Goal: Information Seeking & Learning: Learn about a topic

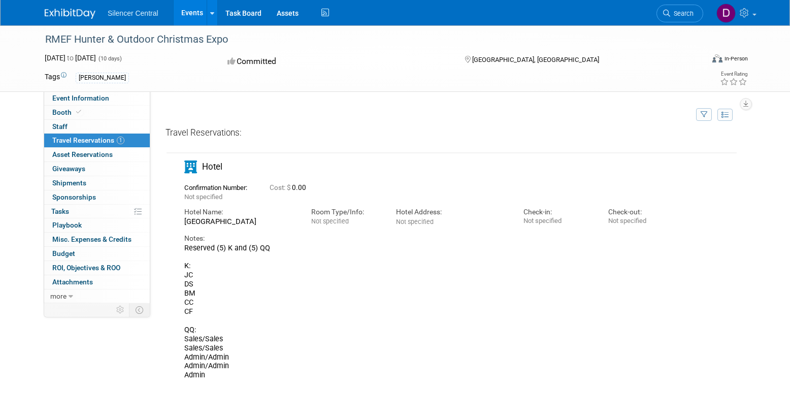
click at [193, 14] on link "Events" at bounding box center [192, 12] width 37 height 25
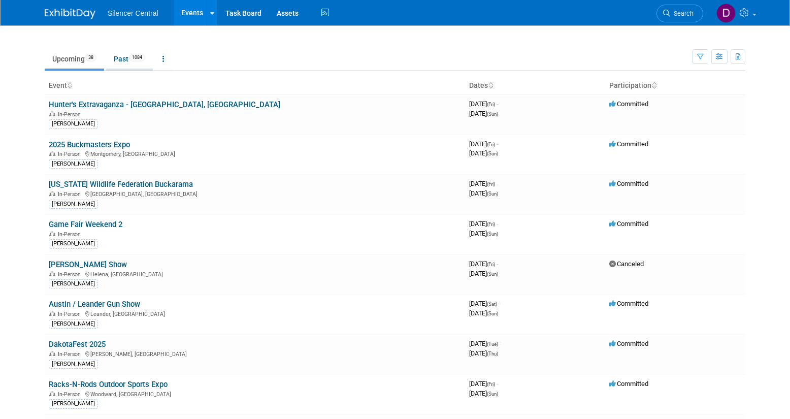
click at [121, 63] on link "Past 1084" at bounding box center [129, 58] width 47 height 19
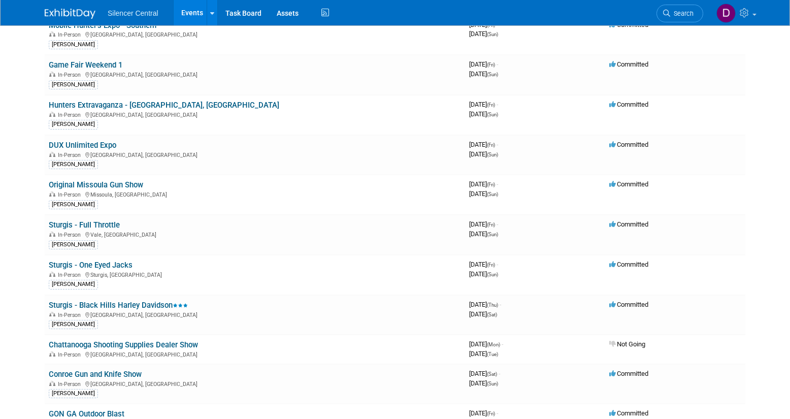
scroll to position [120, 0]
click at [146, 305] on link "Sturgis - Black Hills Harley Davidson" at bounding box center [118, 304] width 139 height 9
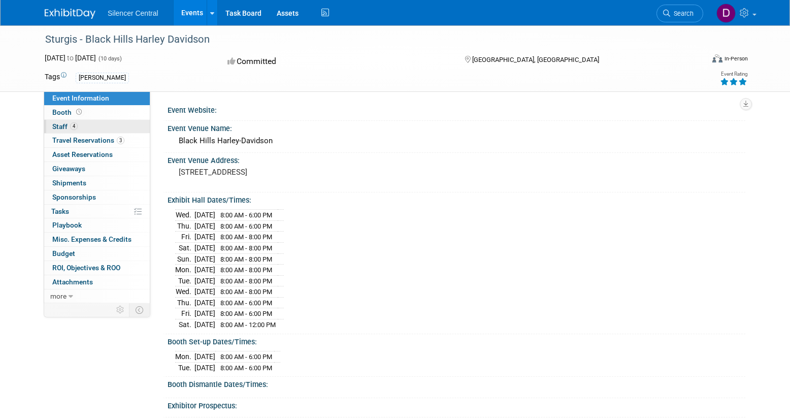
click at [60, 127] on span "Staff 4" at bounding box center [64, 126] width 25 height 8
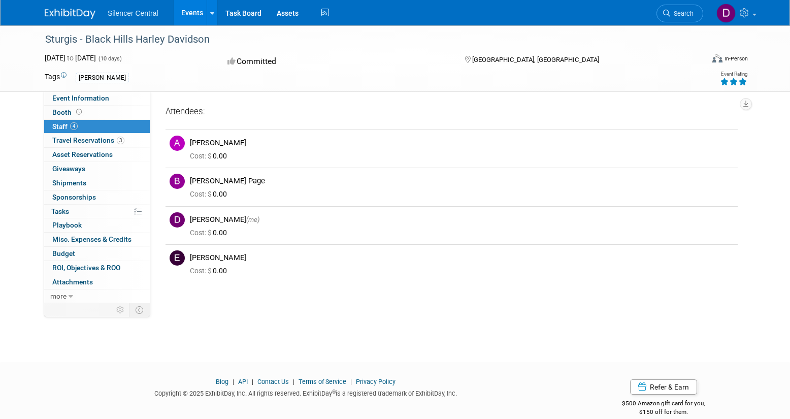
click at [188, 13] on link "Events" at bounding box center [192, 12] width 37 height 25
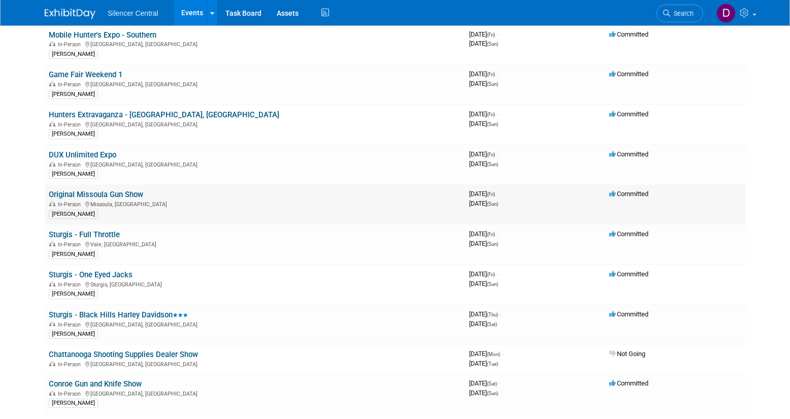
scroll to position [114, 0]
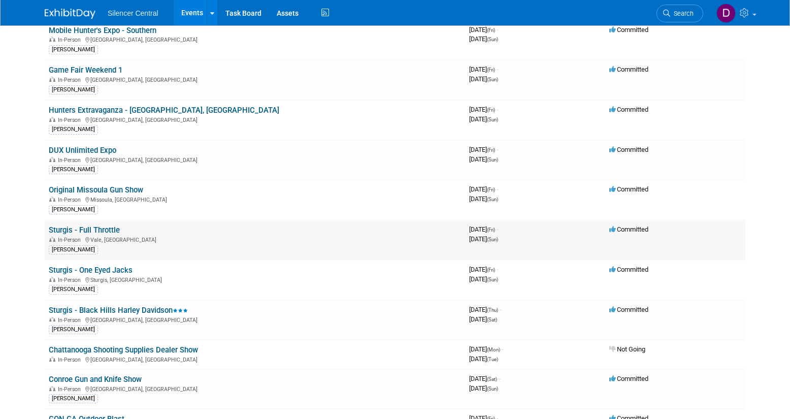
click at [109, 227] on link "Sturgis - Full Throttle" at bounding box center [84, 229] width 71 height 9
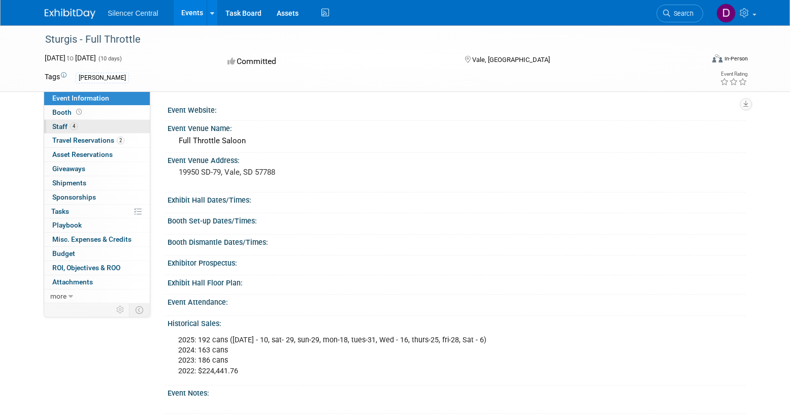
click at [87, 128] on link "4 Staff 4" at bounding box center [97, 127] width 106 height 14
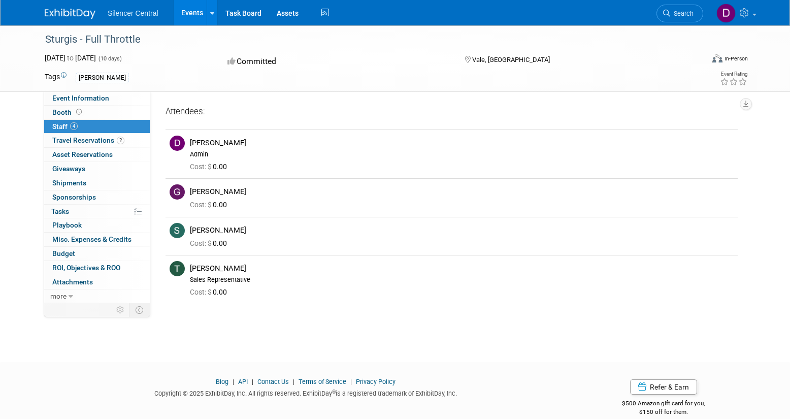
click at [194, 76] on div "[PERSON_NAME]" at bounding box center [352, 77] width 552 height 11
click at [189, 72] on div "Tags [PERSON_NAME]" at bounding box center [336, 77] width 583 height 15
